Goal: Navigation & Orientation: Understand site structure

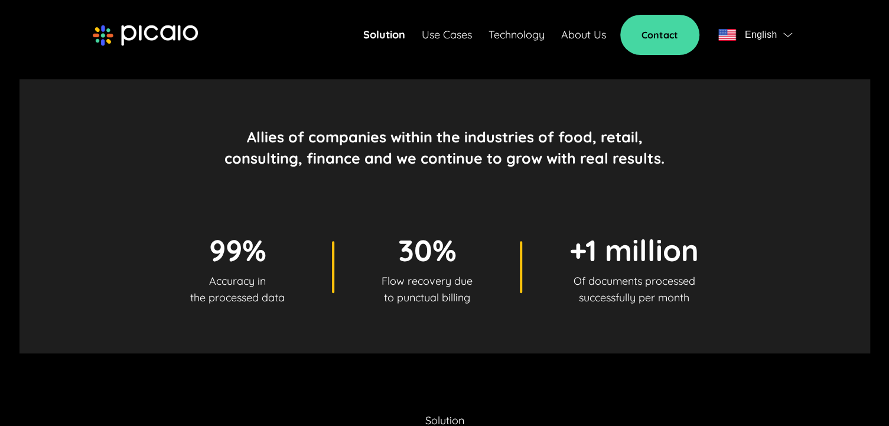
scroll to position [473, 0]
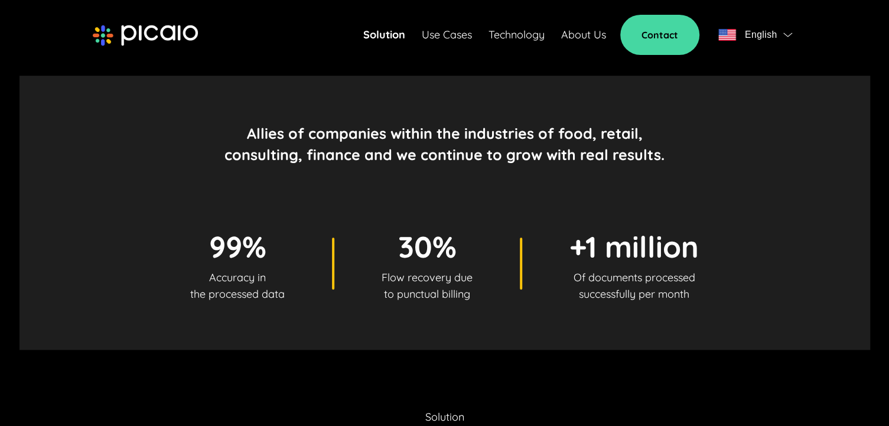
click at [445, 31] on link "Use Cases" at bounding box center [447, 35] width 50 height 17
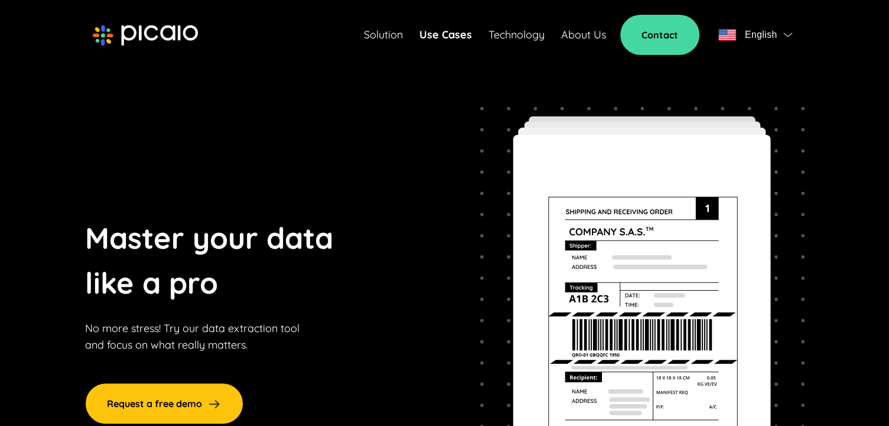
click at [529, 38] on link "Technology" at bounding box center [517, 35] width 56 height 17
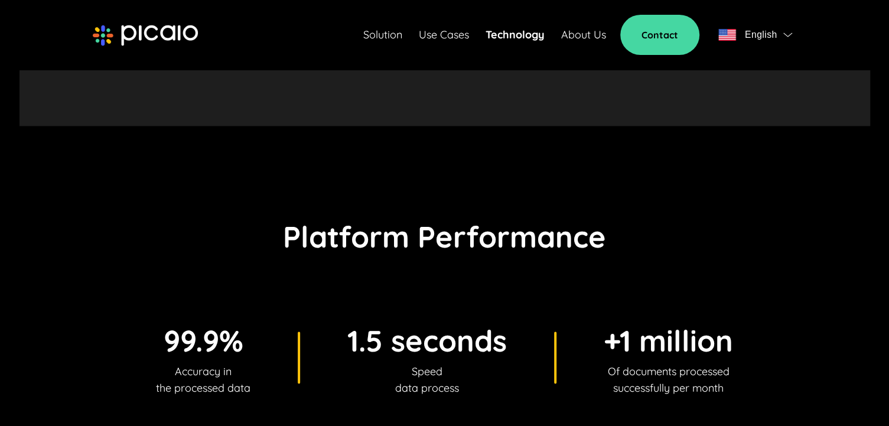
scroll to position [891, 0]
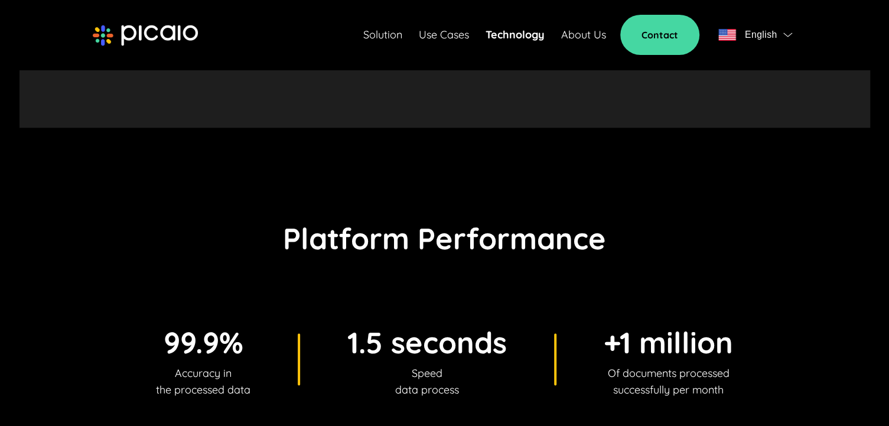
click at [388, 44] on div "Solution Use Cases Technology About Us Contact English" at bounding box center [580, 35] width 434 height 40
click at [390, 38] on link "Solution" at bounding box center [382, 35] width 39 height 17
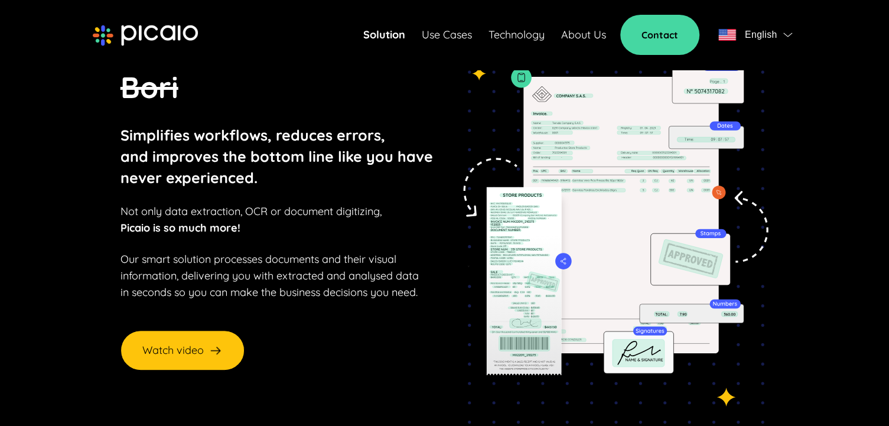
scroll to position [79, 0]
